Goal: Task Accomplishment & Management: Use online tool/utility

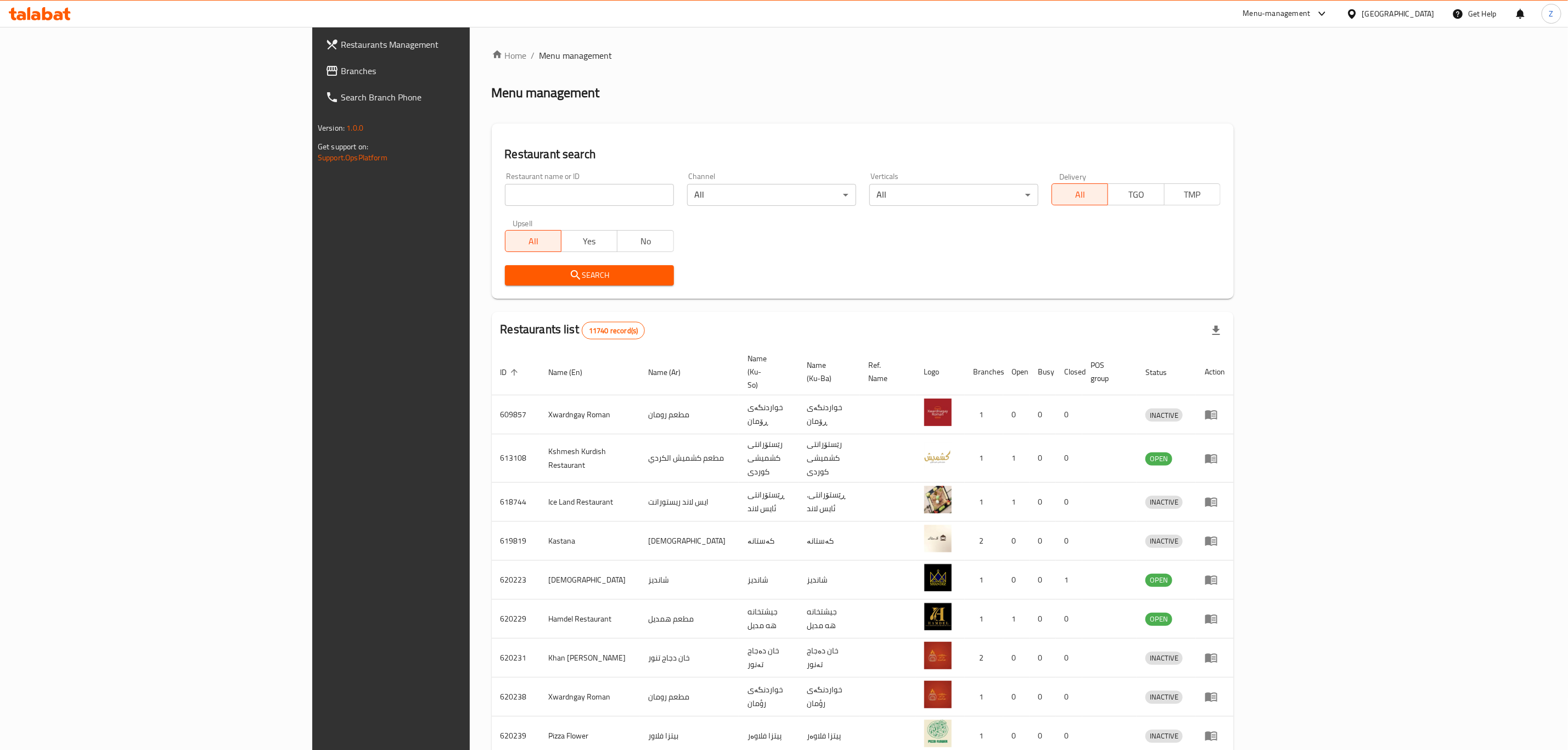
click at [505, 179] on div "Restaurant name or ID Restaurant name or ID" at bounding box center [590, 189] width 169 height 34
click at [505, 188] on input "search" at bounding box center [590, 195] width 169 height 22
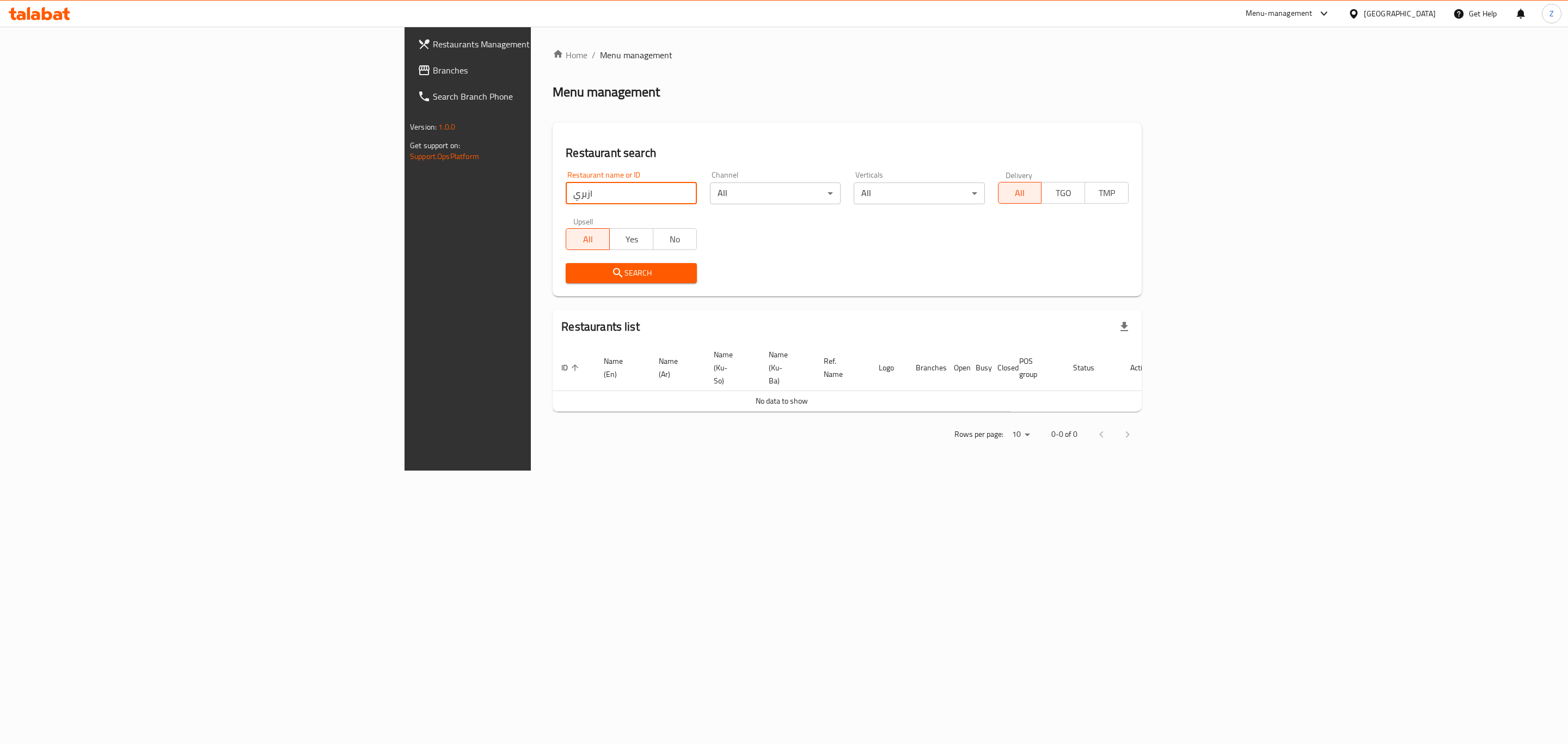
click at [566, 195] on input "ازبري" at bounding box center [631, 193] width 131 height 22
click button "Search" at bounding box center [631, 272] width 131 height 20
type input "azberry"
click button "Search" at bounding box center [631, 272] width 131 height 20
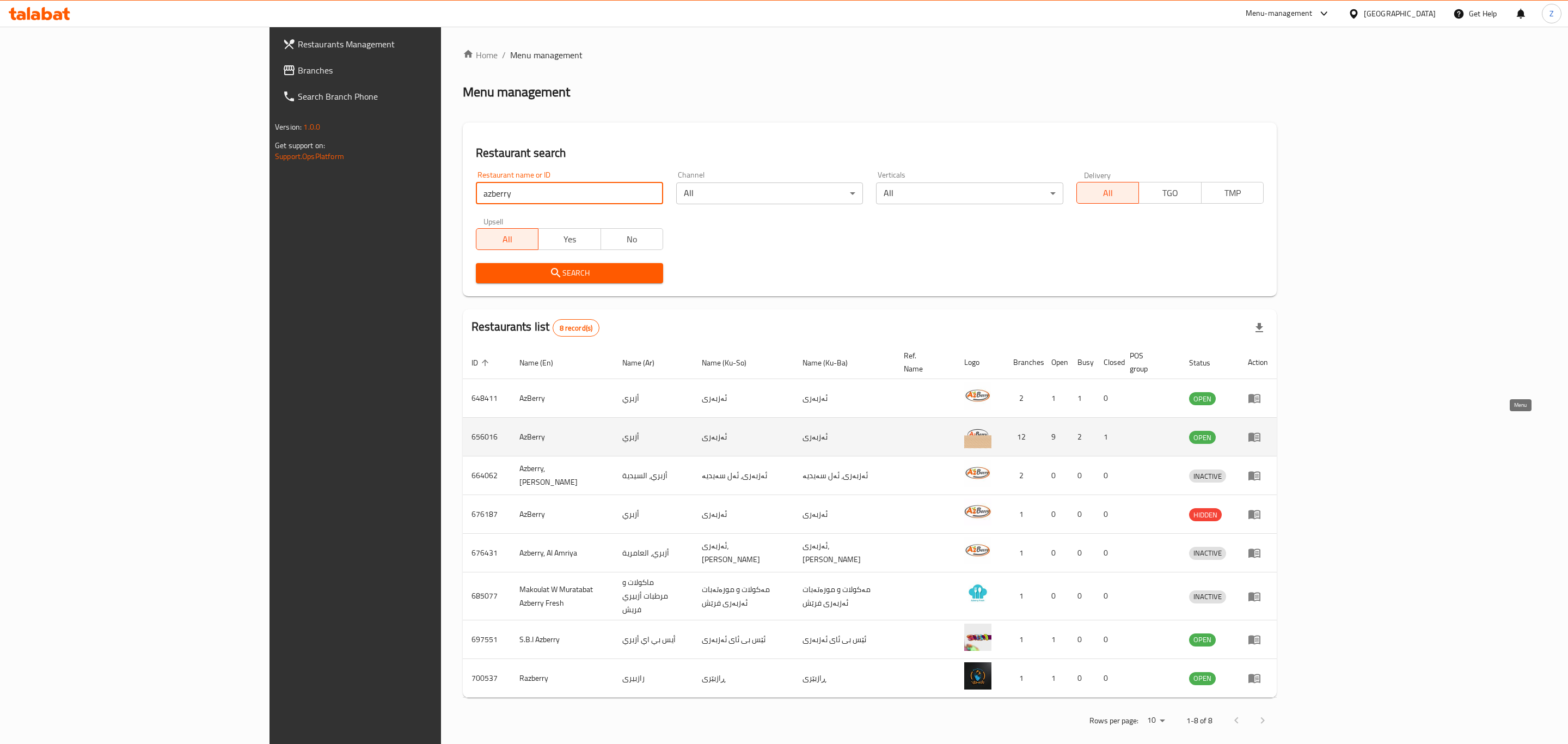
click at [1260, 433] on icon "enhanced table" at bounding box center [1254, 438] width 12 height 10
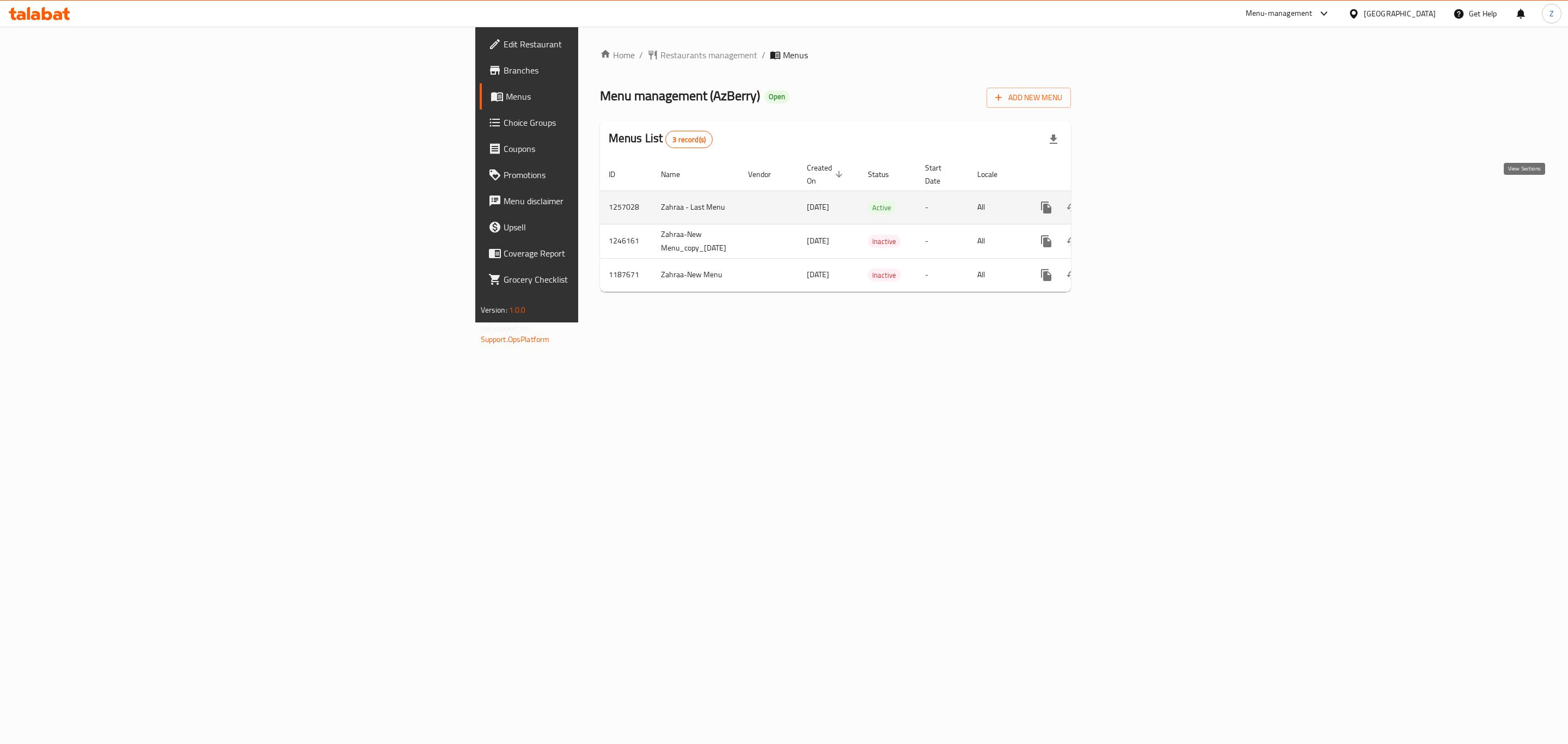
click at [1131, 201] on icon "enhanced table" at bounding box center [1125, 208] width 13 height 13
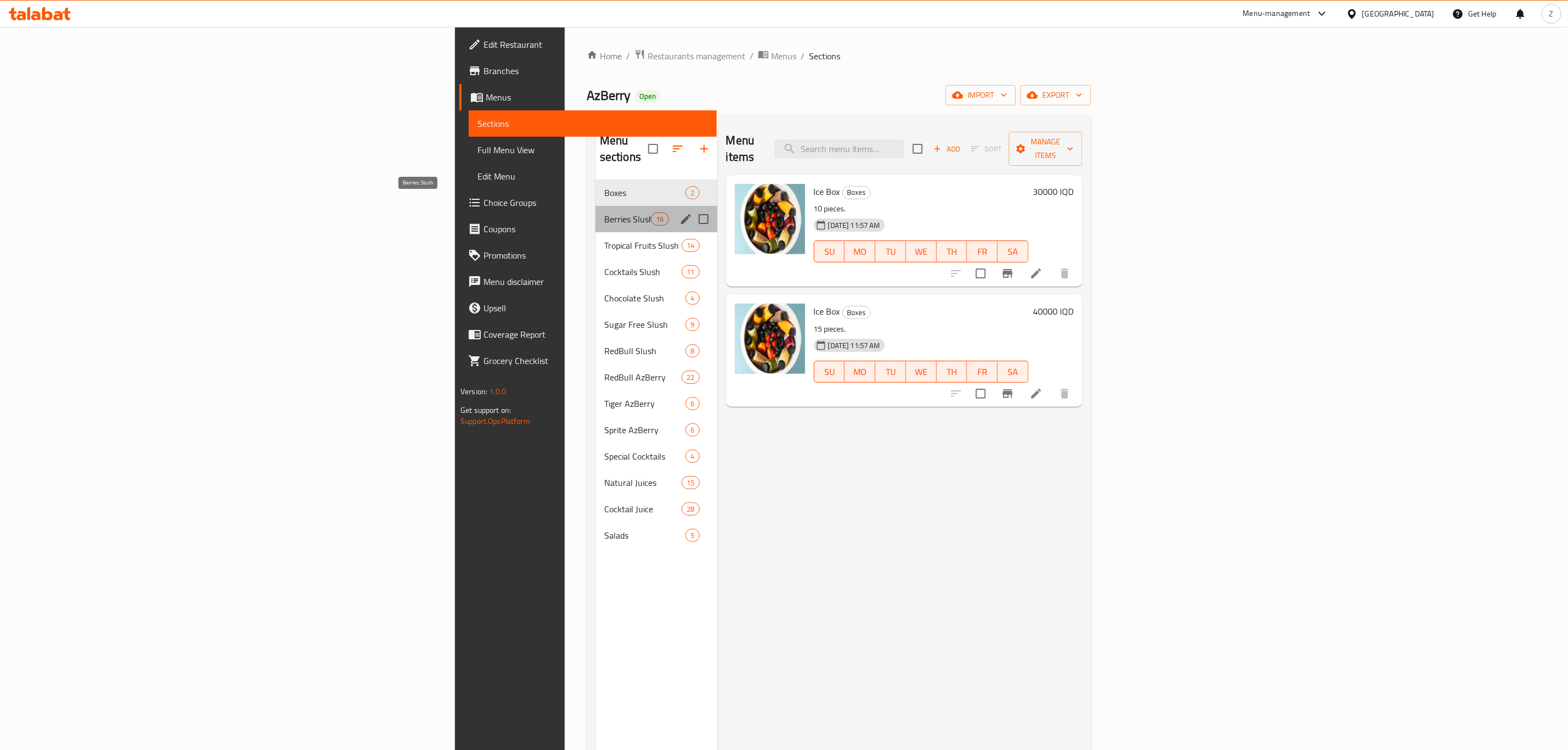
click at [604, 212] on span "Berries Slush" at bounding box center [627, 219] width 47 height 14
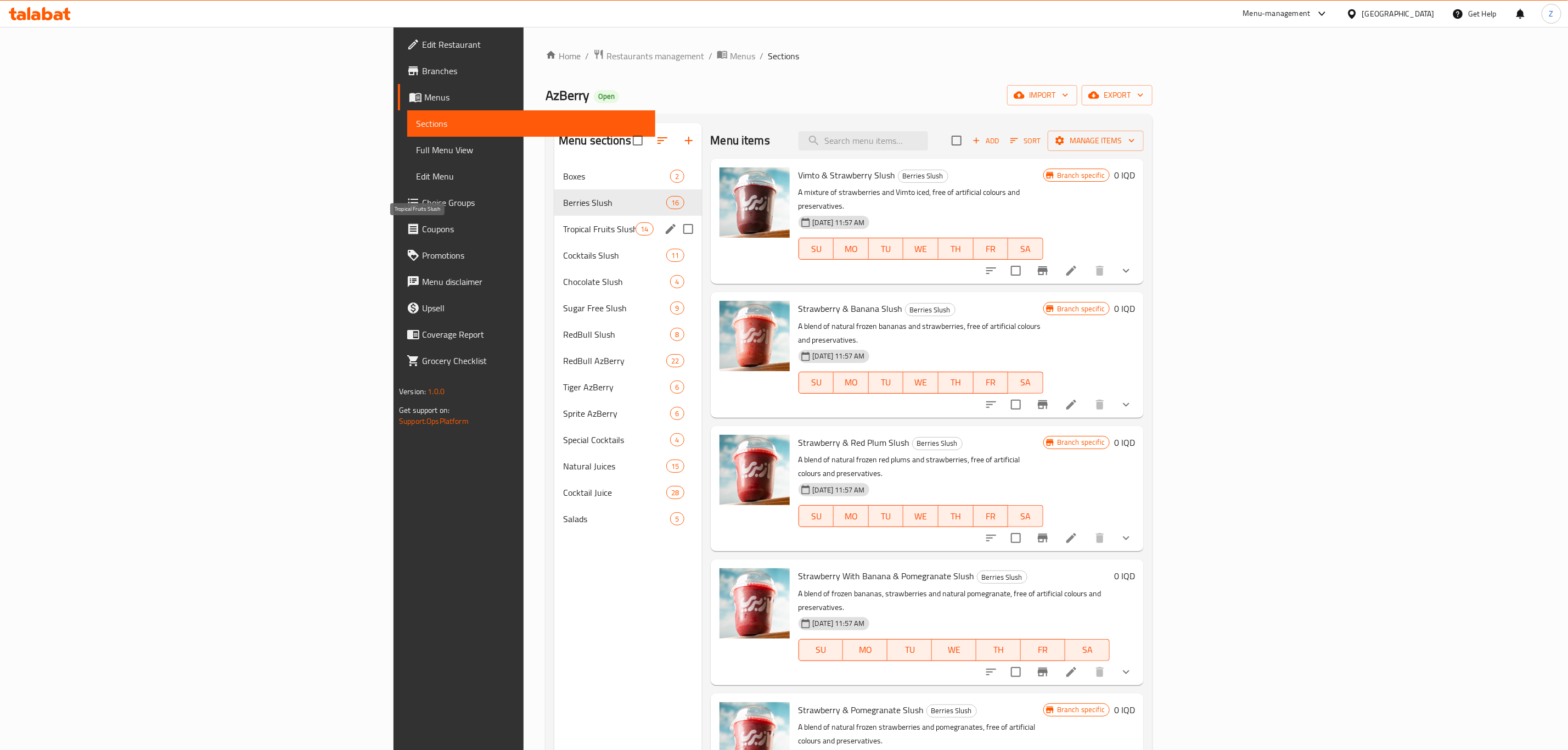
click at [563, 232] on span "Tropical Fruits Slush" at bounding box center [599, 229] width 73 height 14
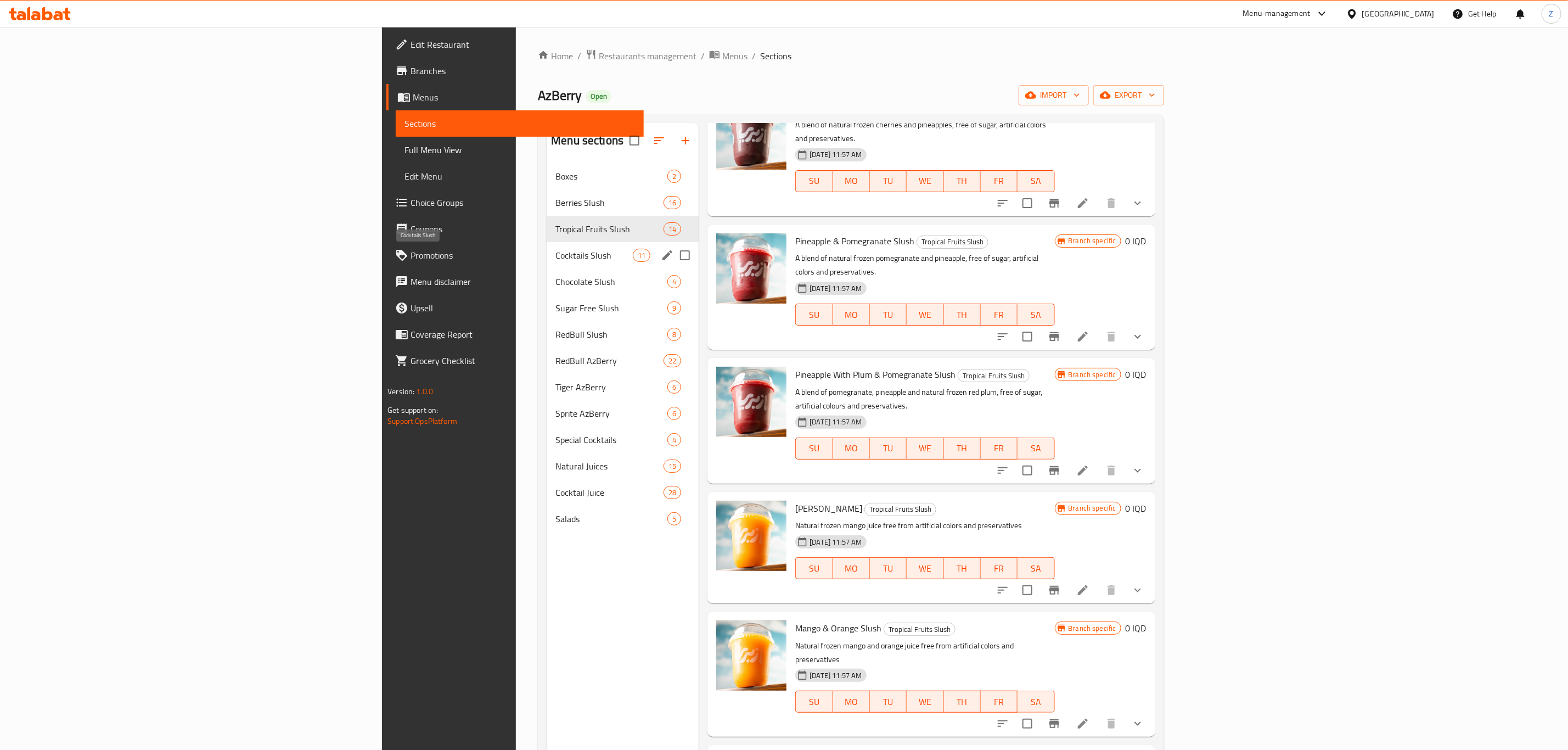
click at [556, 252] on span "Cocktails Slush" at bounding box center [594, 255] width 78 height 14
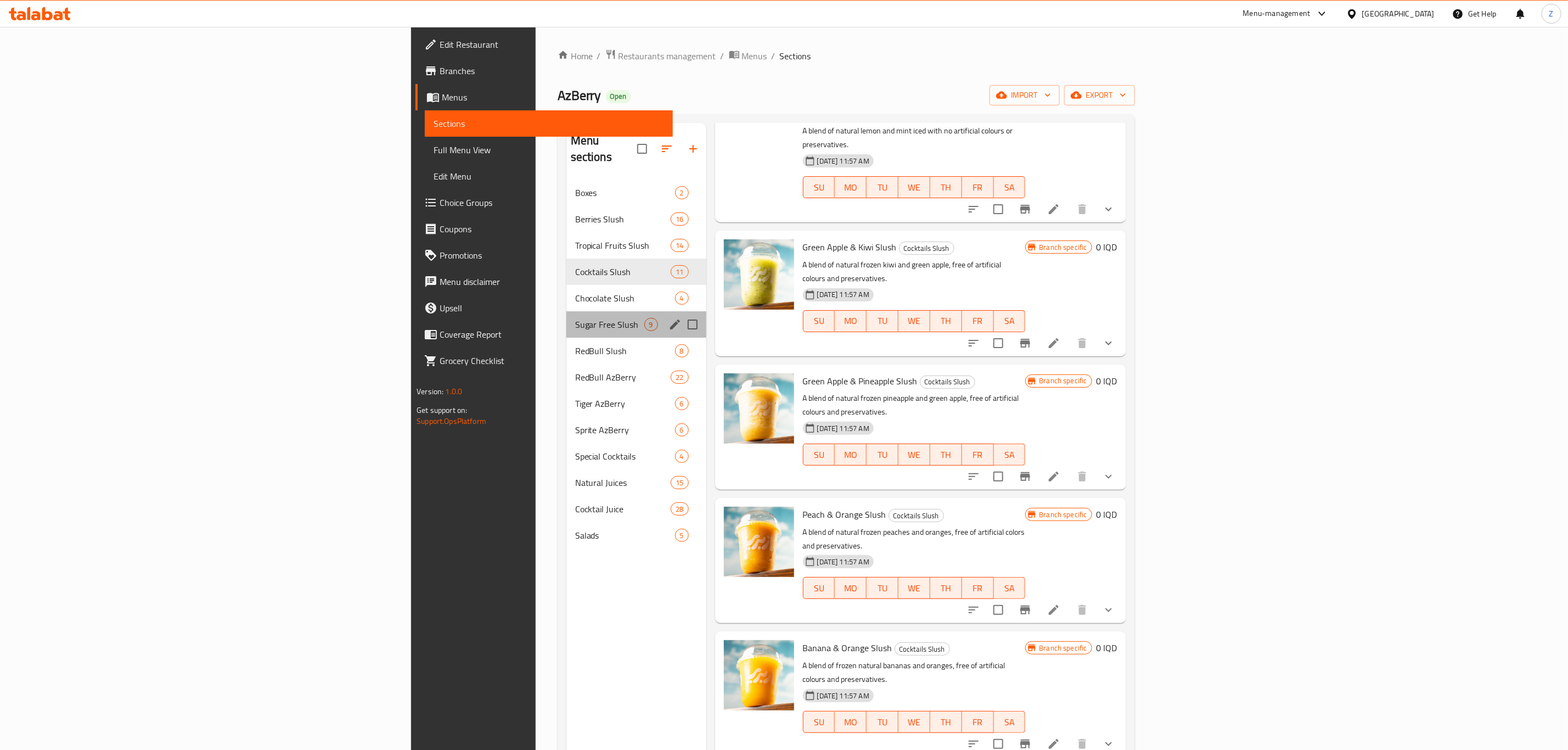
click at [566, 311] on div "Sugar Free Slush 9" at bounding box center [636, 324] width 140 height 26
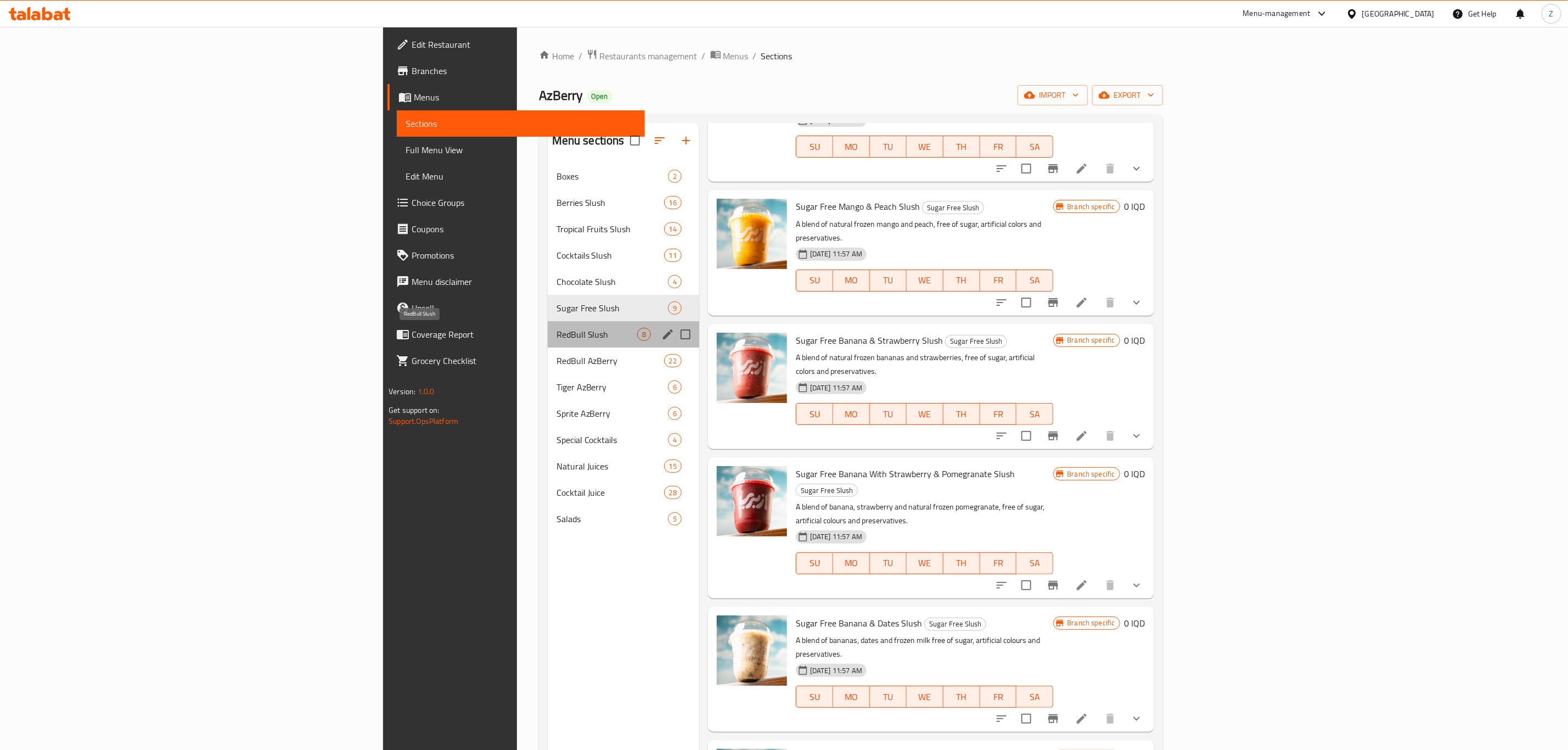
click at [557, 331] on span "RedBull Slush" at bounding box center [596, 335] width 80 height 14
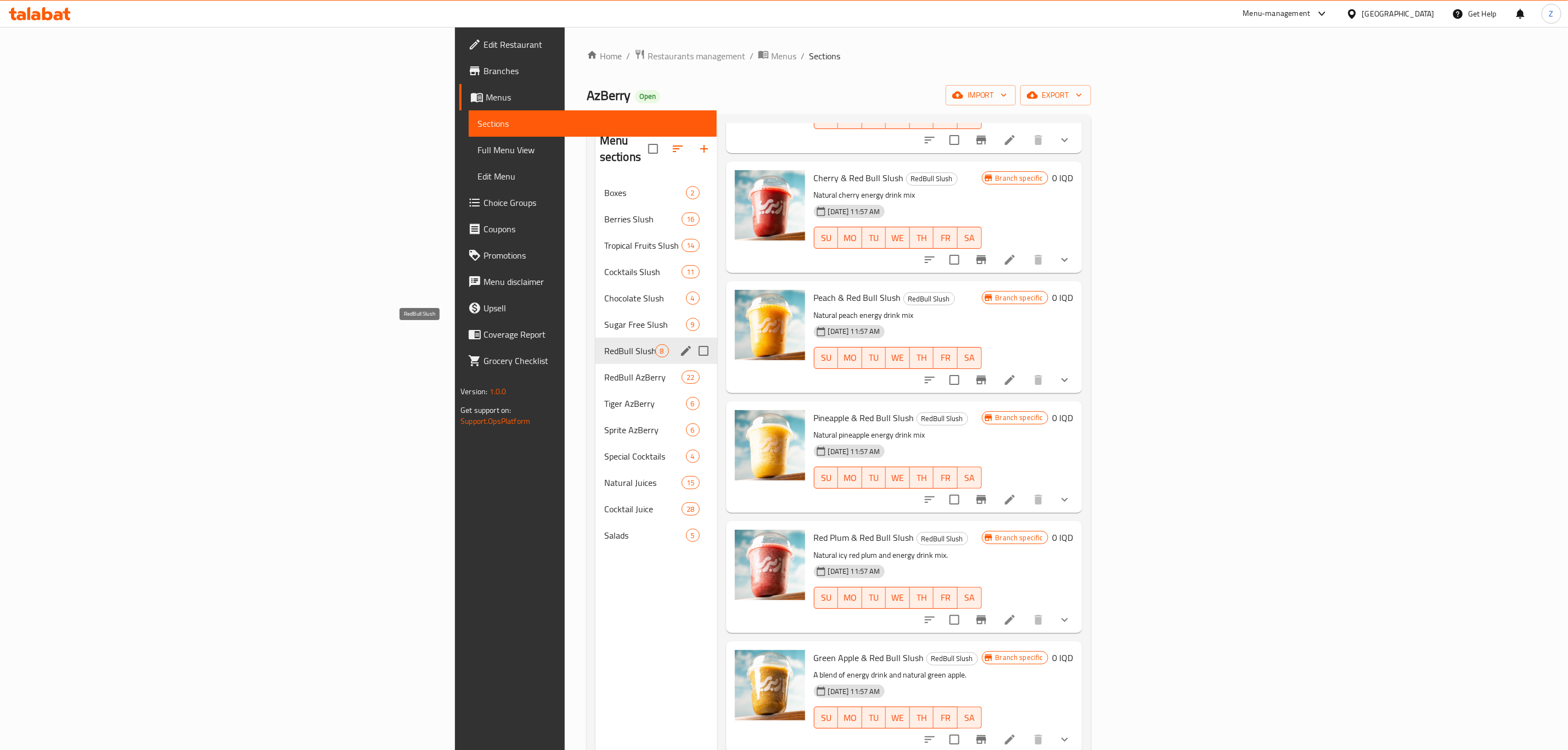
scroll to position [236, 0]
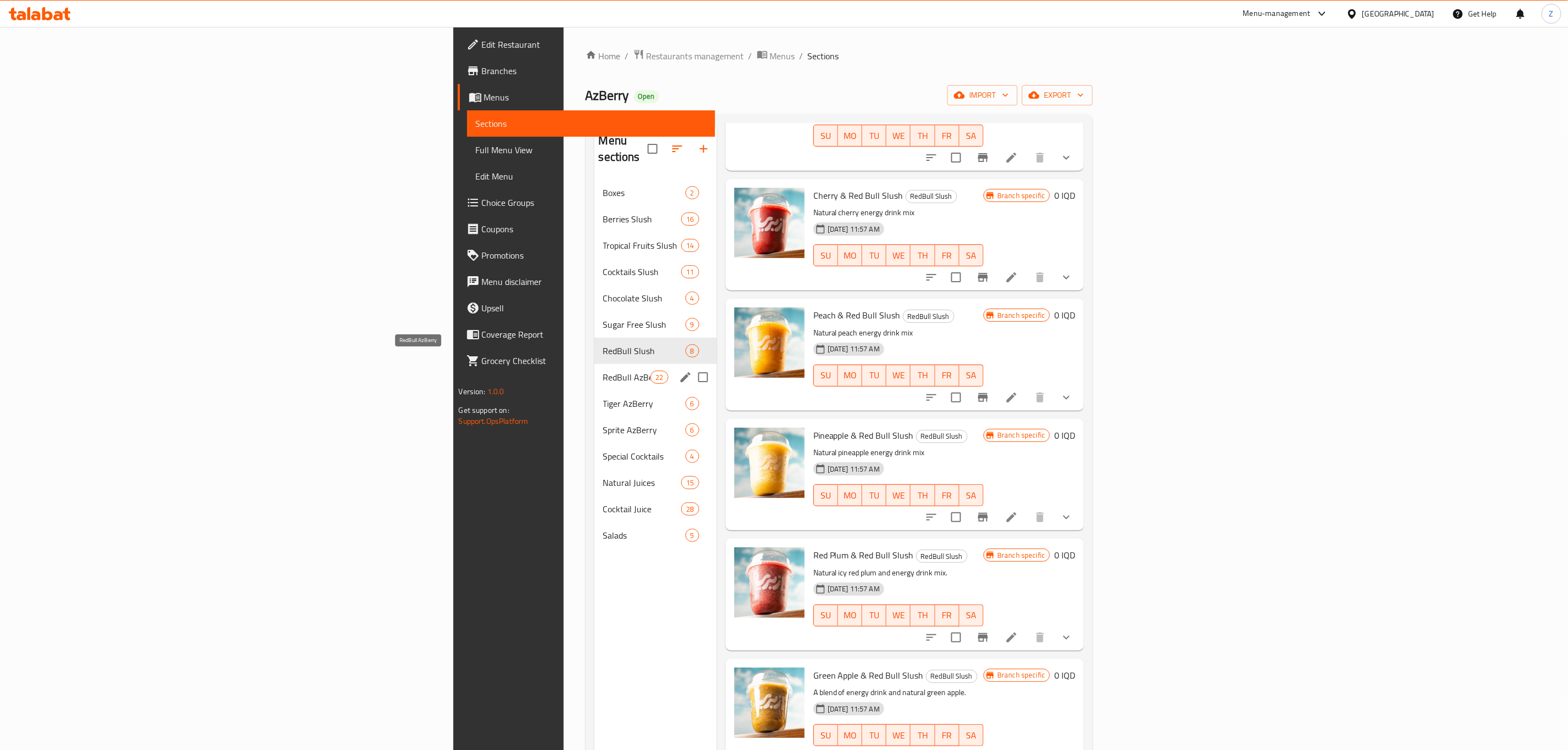
click at [603, 371] on span "RedBull AzBerry" at bounding box center [626, 377] width 48 height 14
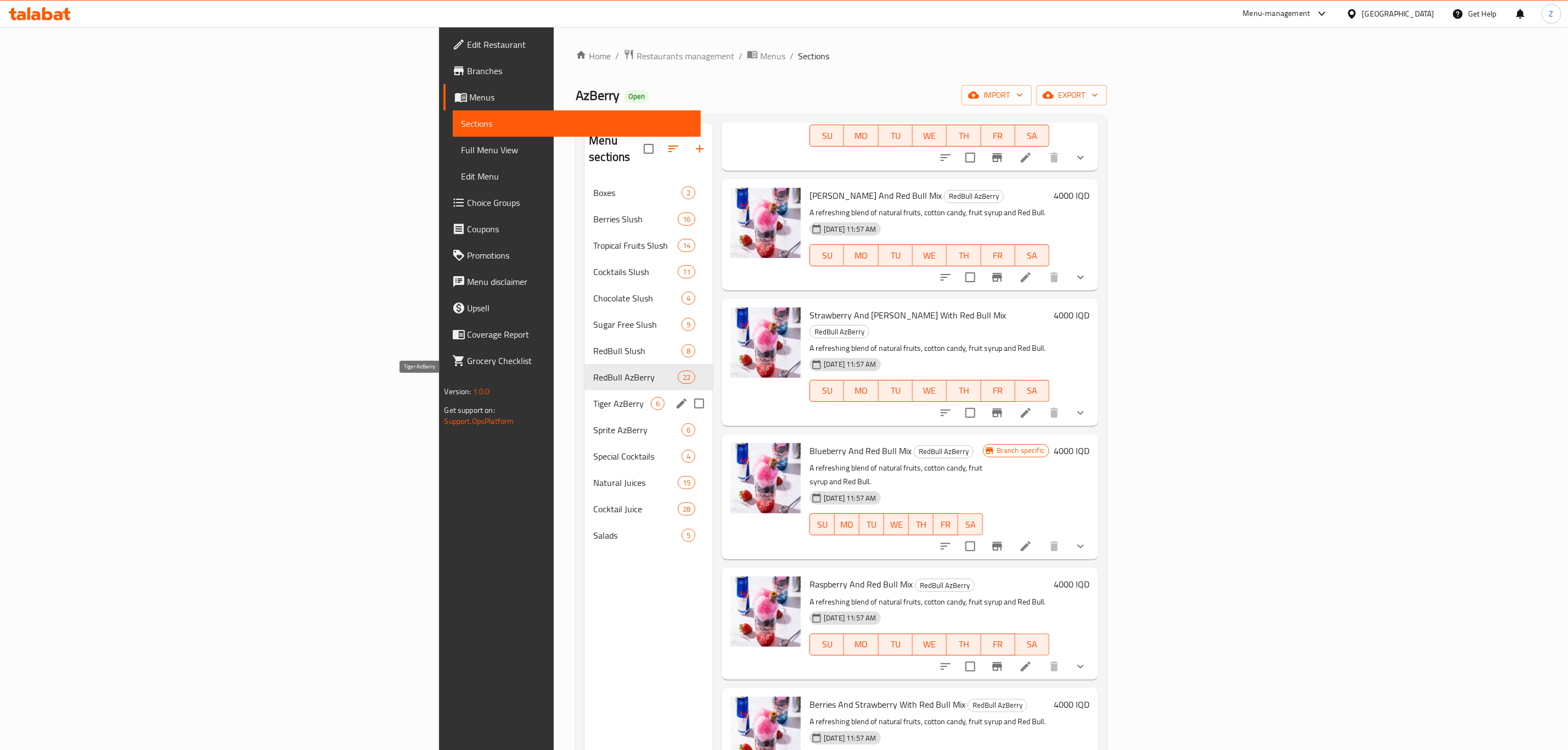
click at [593, 397] on span "Tiger AzBerry" at bounding box center [622, 404] width 57 height 14
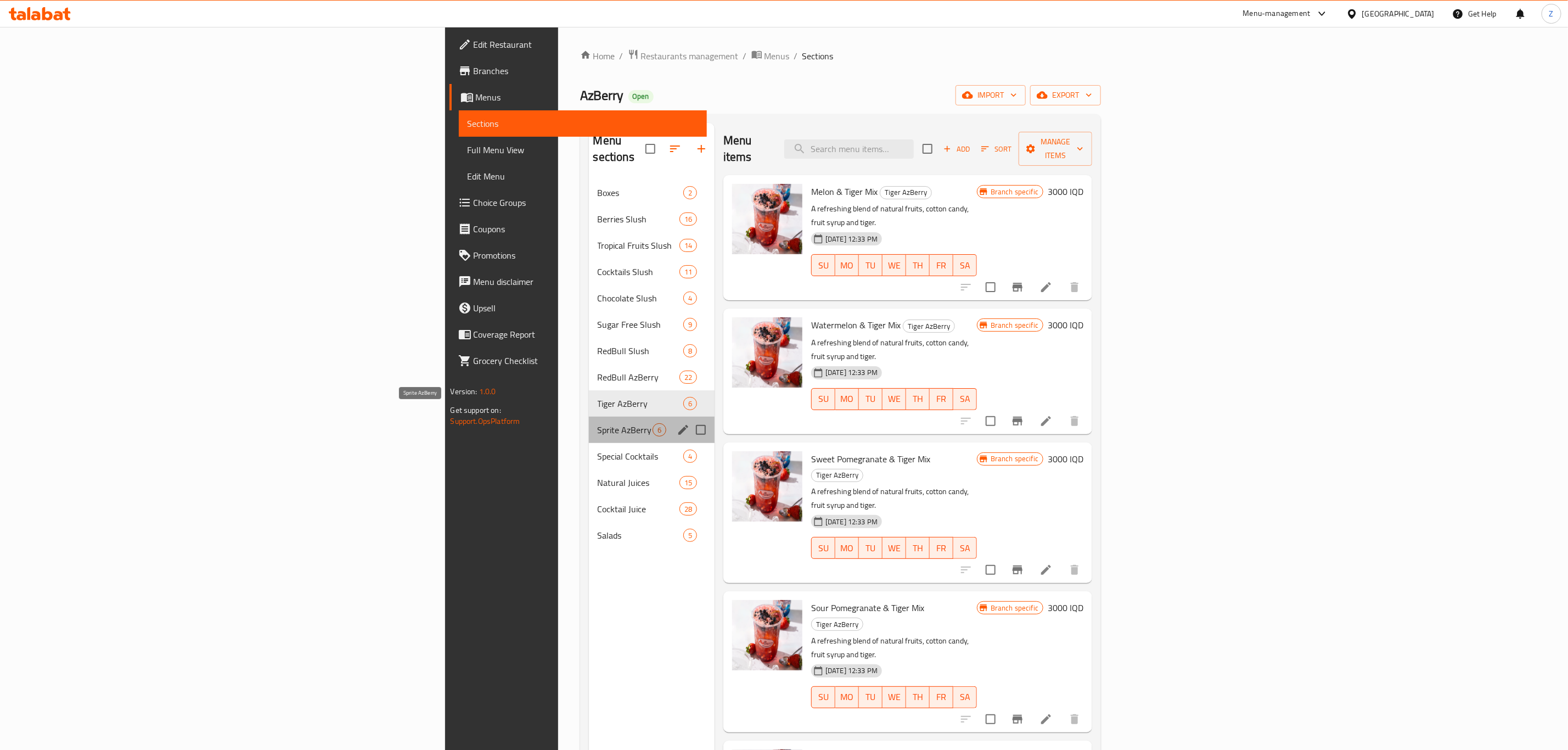
click at [597, 423] on span "Sprite AzBerry" at bounding box center [624, 430] width 55 height 14
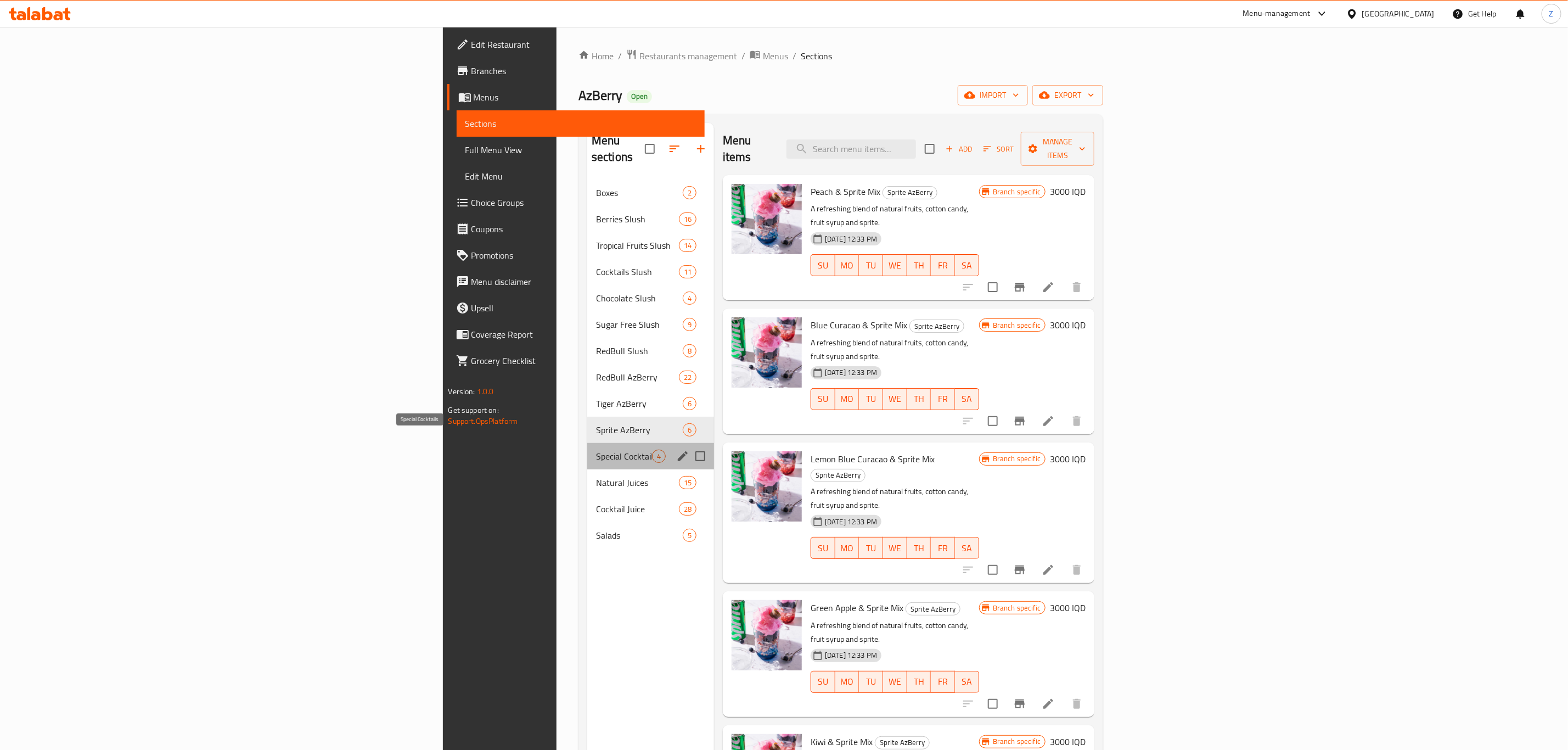
click at [596, 450] on span "Special Cocktails" at bounding box center [624, 457] width 56 height 14
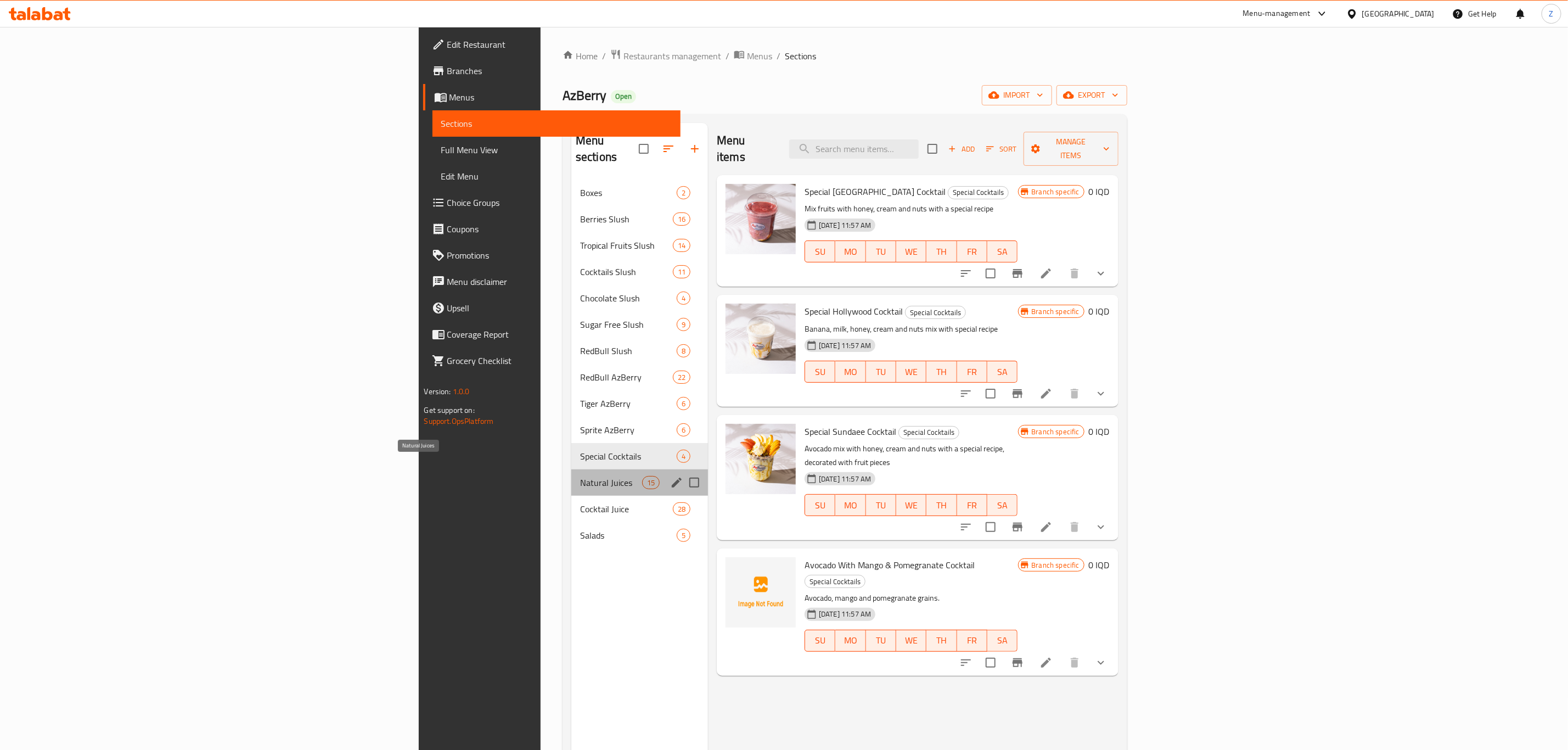
click at [580, 476] on span "Natural Juices" at bounding box center [611, 483] width 62 height 14
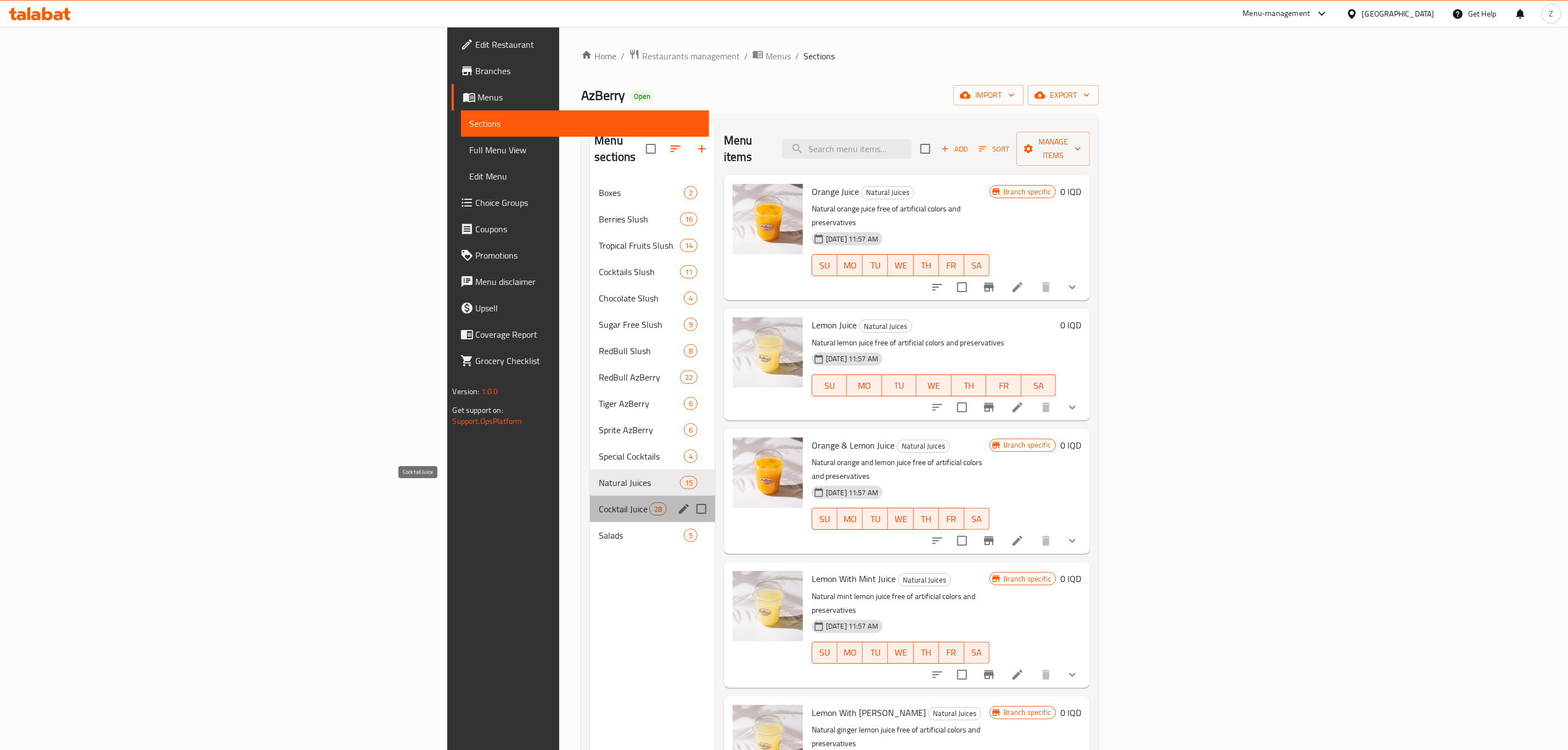
click at [598, 503] on span "Cocktail Juice" at bounding box center [624, 509] width 50 height 14
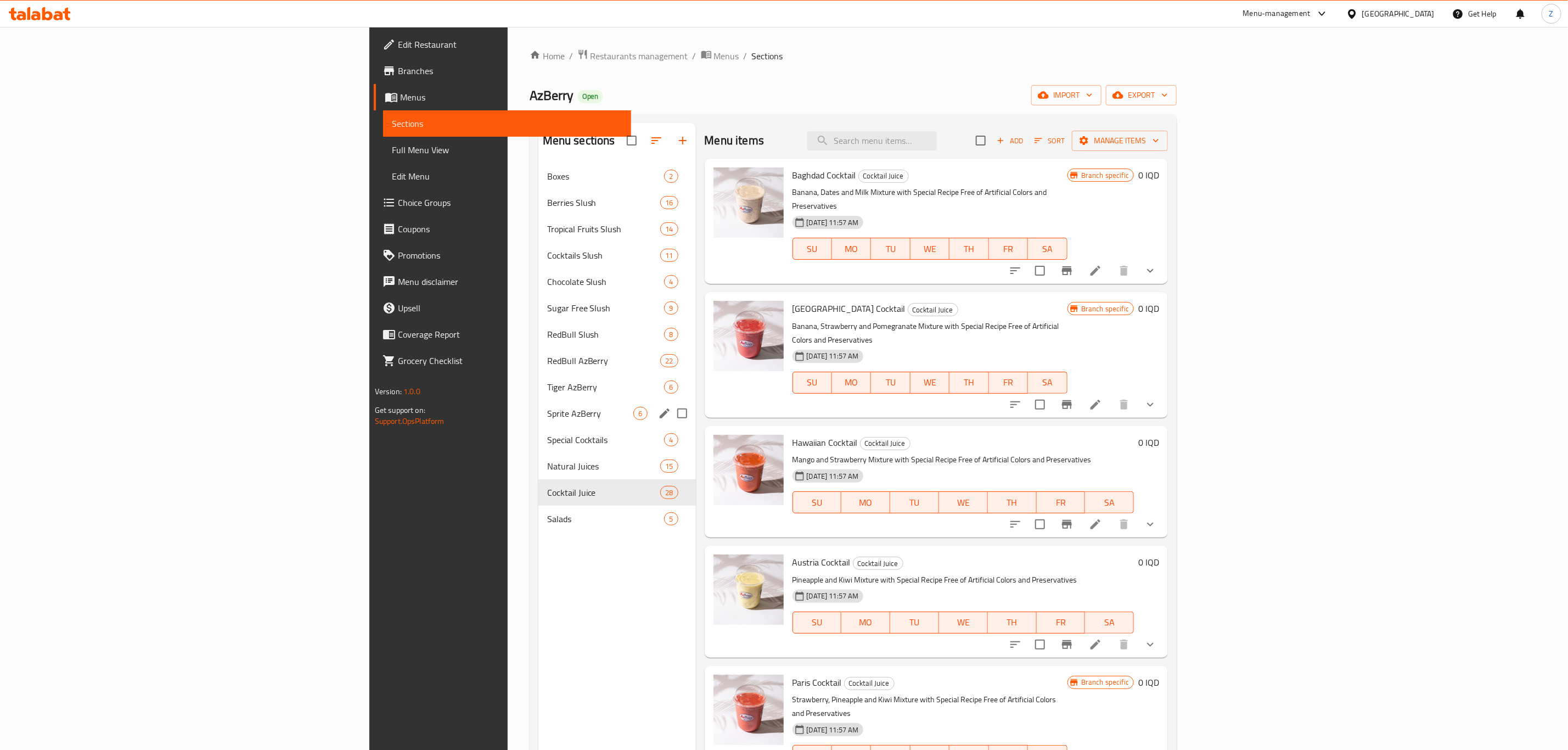
click at [547, 407] on span "Sprite AzBerry" at bounding box center [590, 413] width 86 height 14
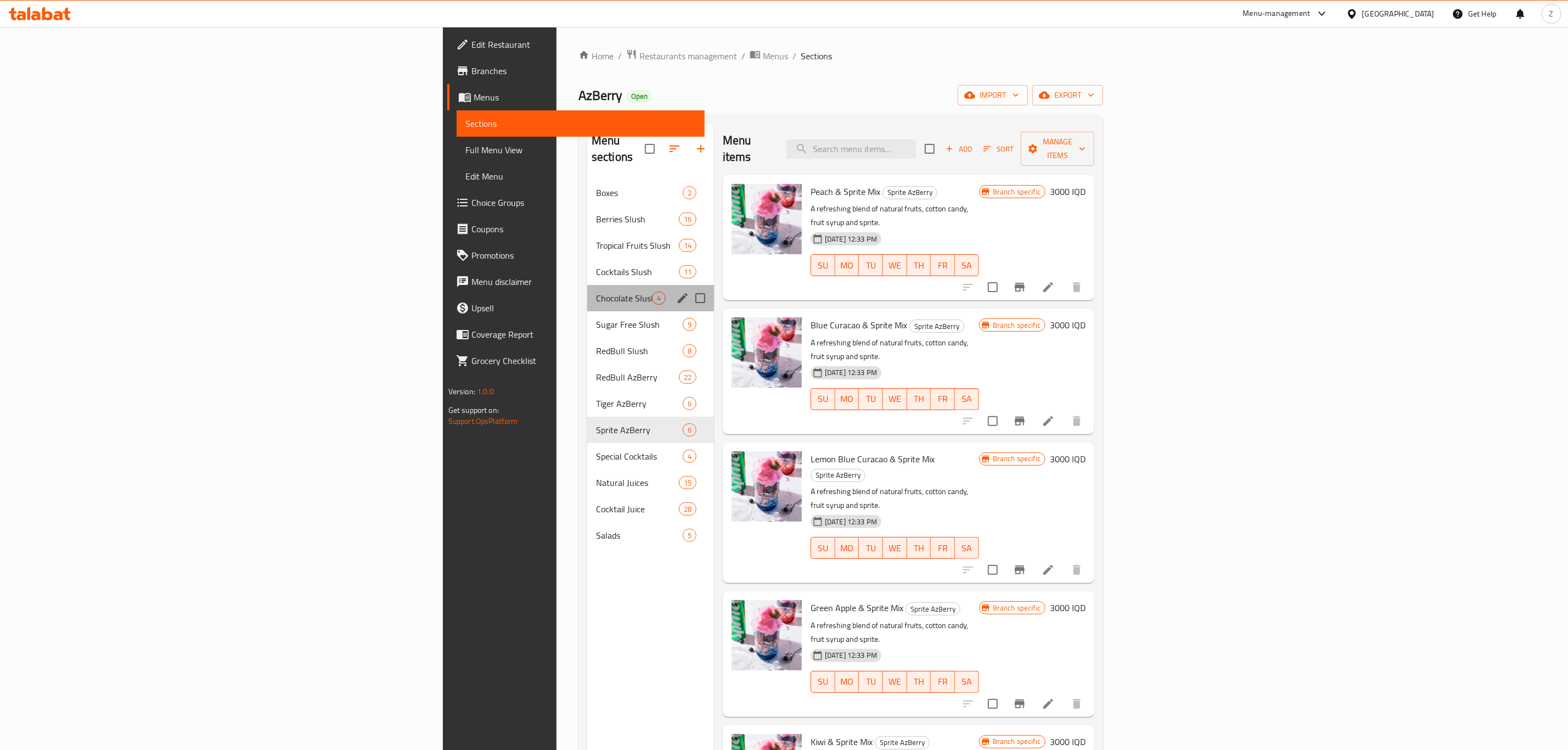
click at [588, 293] on div "Chocolate Slush 4" at bounding box center [651, 298] width 127 height 26
